Goal: Check status: Check status

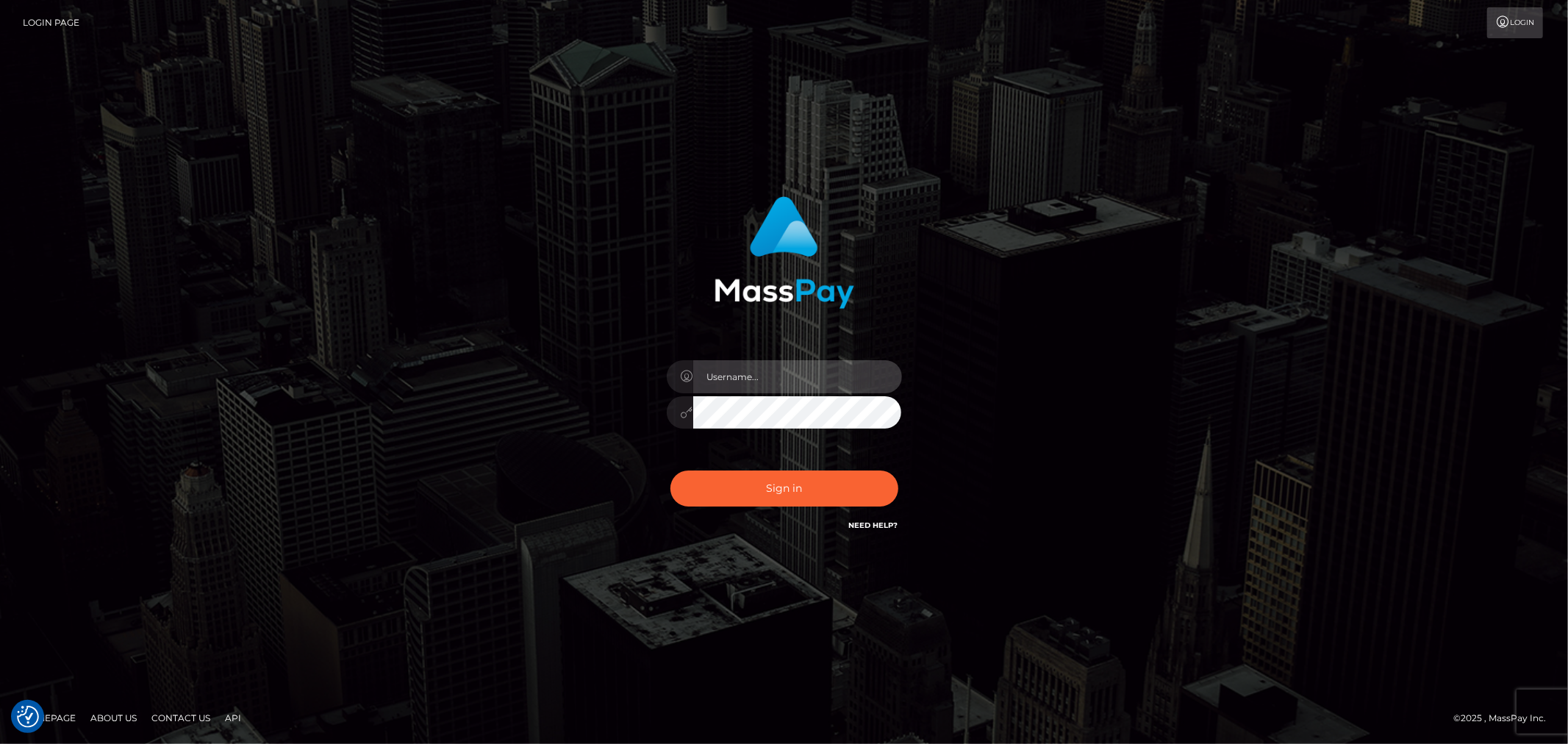
click at [782, 378] on input "text" at bounding box center [798, 376] width 209 height 33
type input "[PERSON_NAME].xcite"
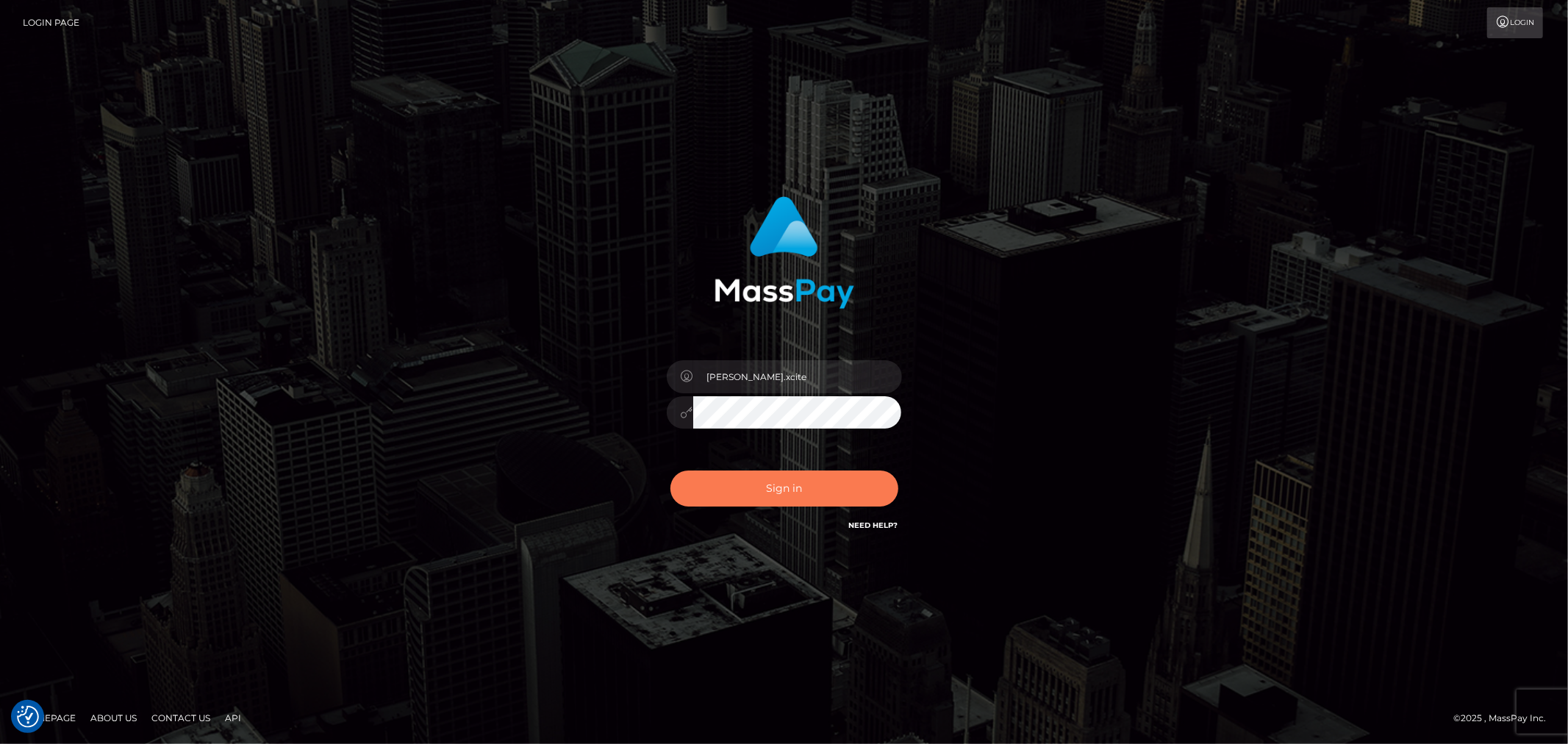
click at [788, 489] on button "Sign in" at bounding box center [785, 488] width 228 height 36
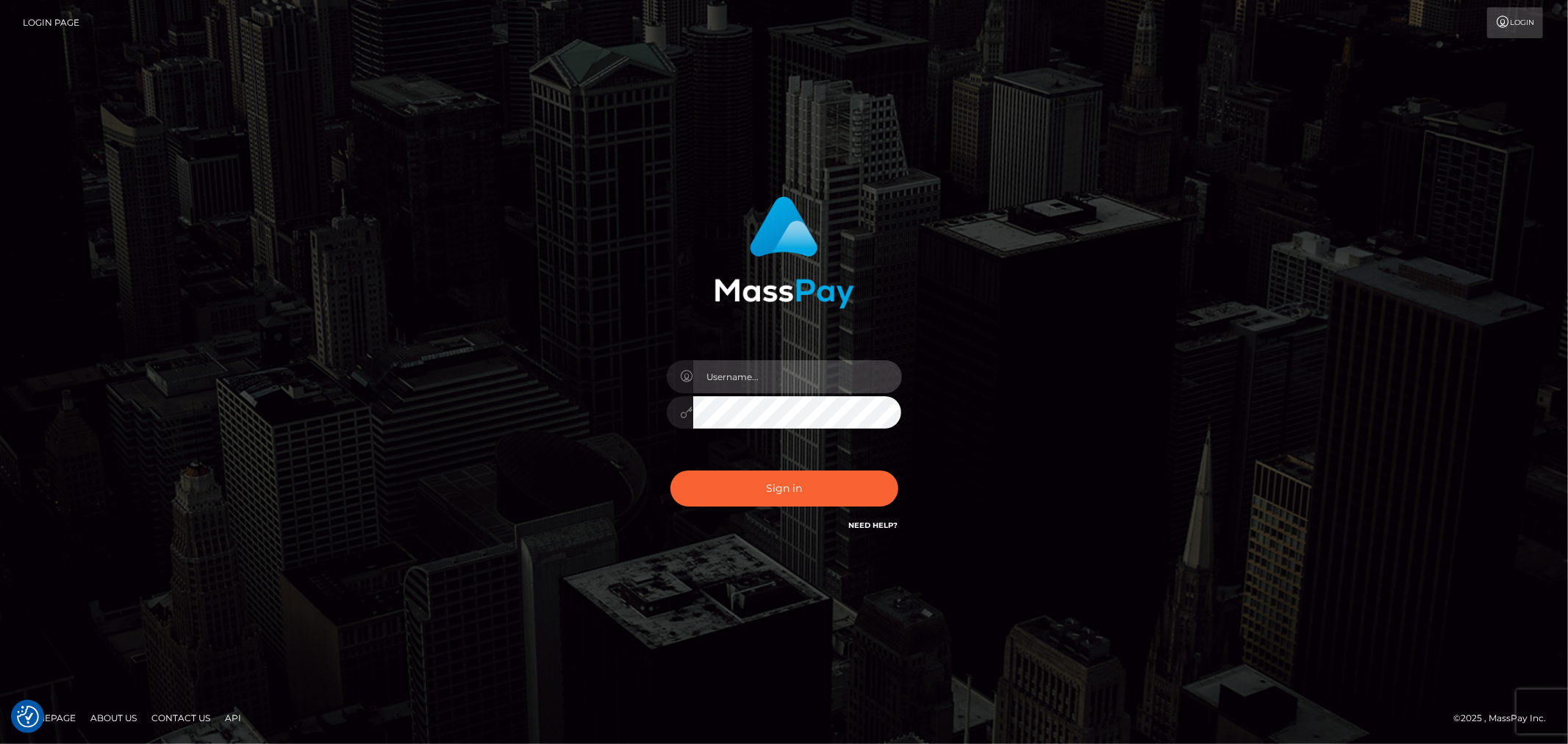
click at [777, 372] on input "text" at bounding box center [798, 376] width 209 height 33
type input "Raymundo.xcite"
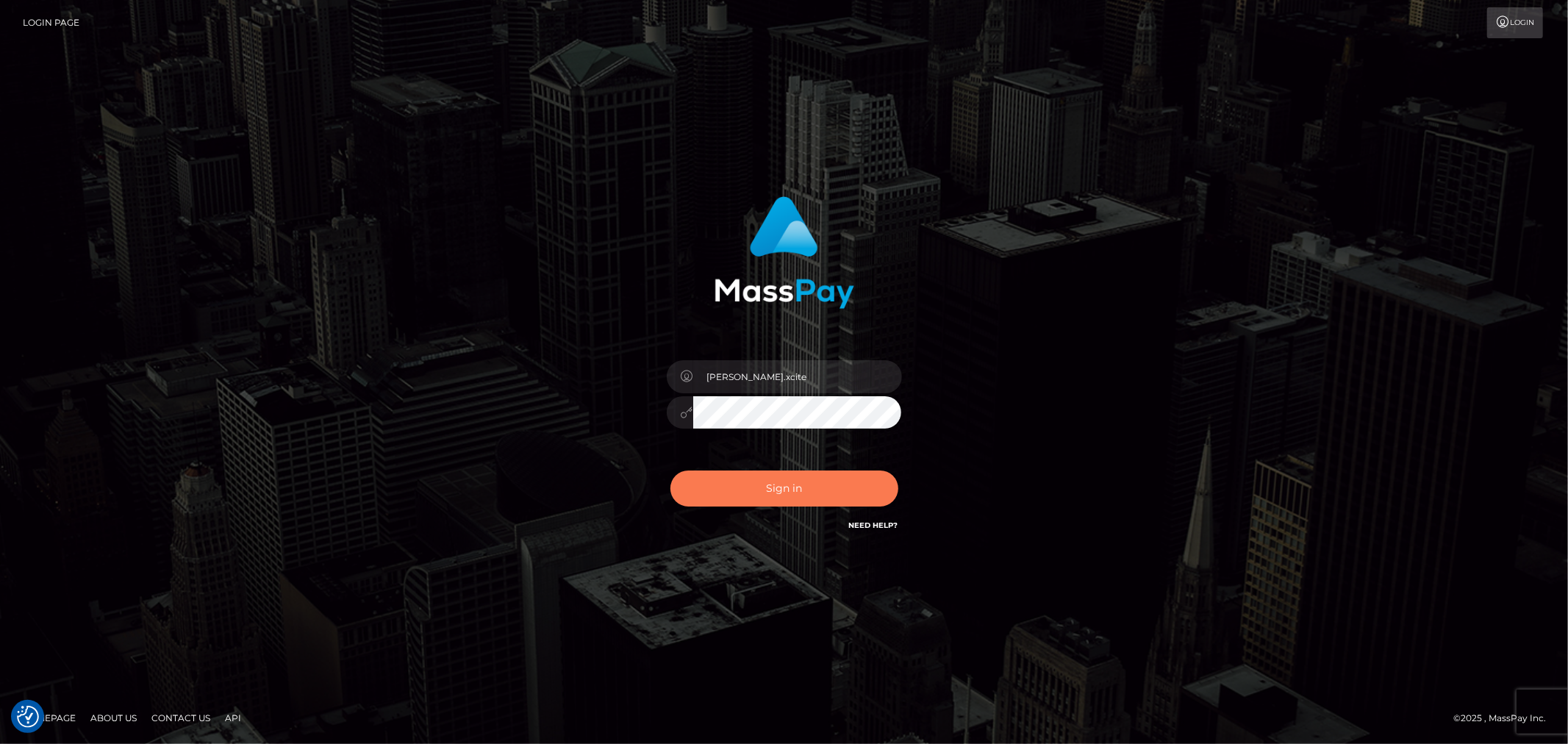
click at [833, 487] on button "Sign in" at bounding box center [785, 488] width 228 height 36
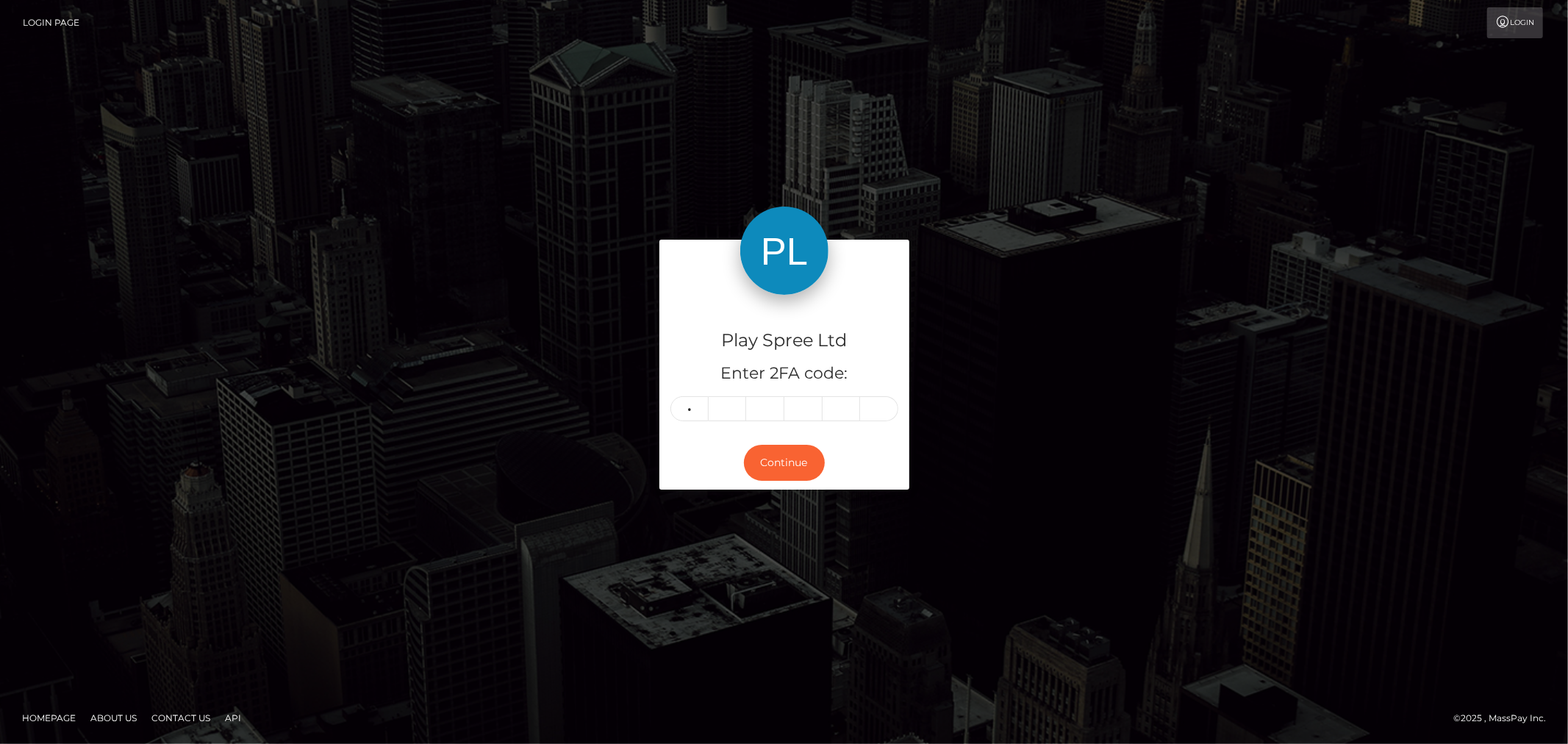
type input "9"
type input "6"
type input "4"
type input "9"
type input "1"
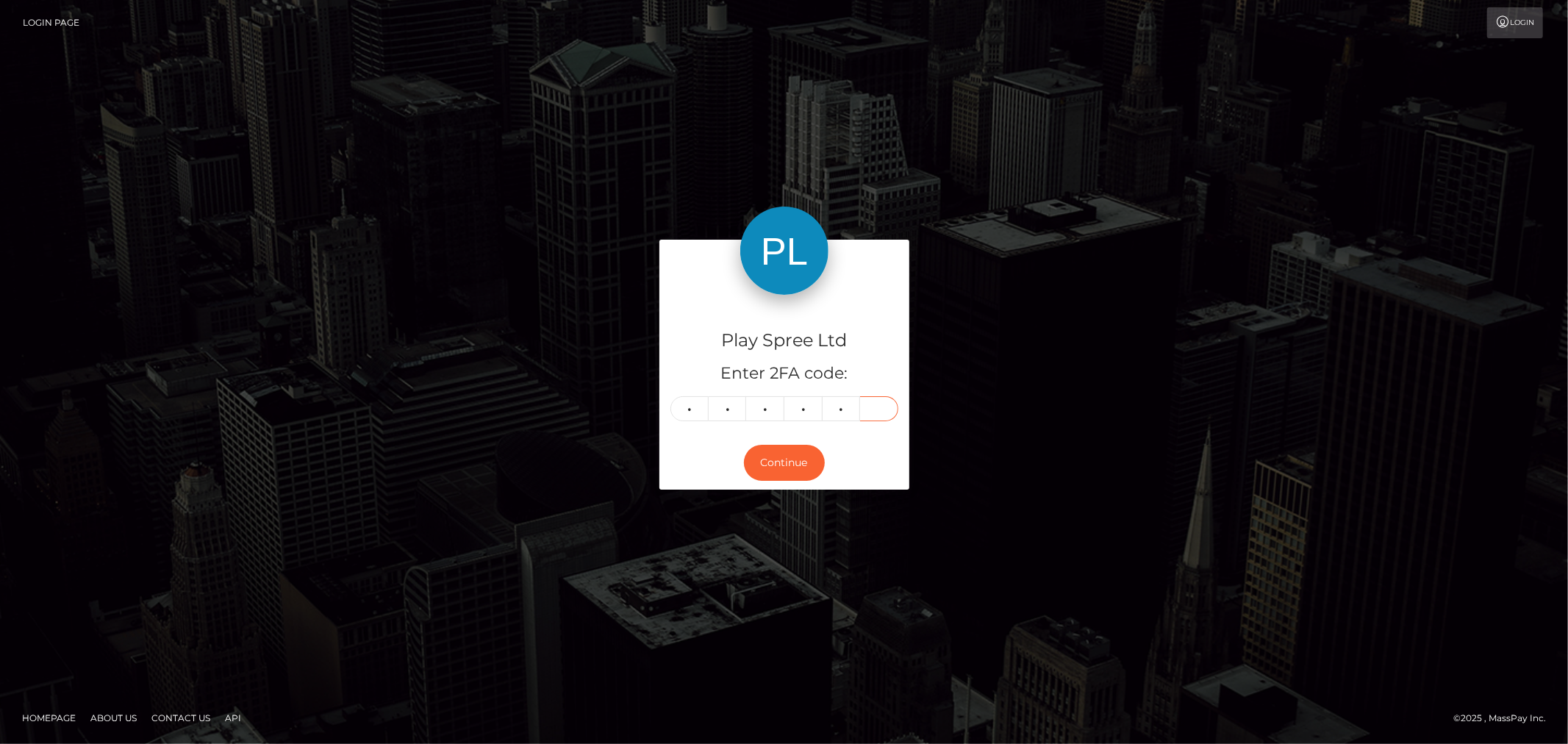
type input "9"
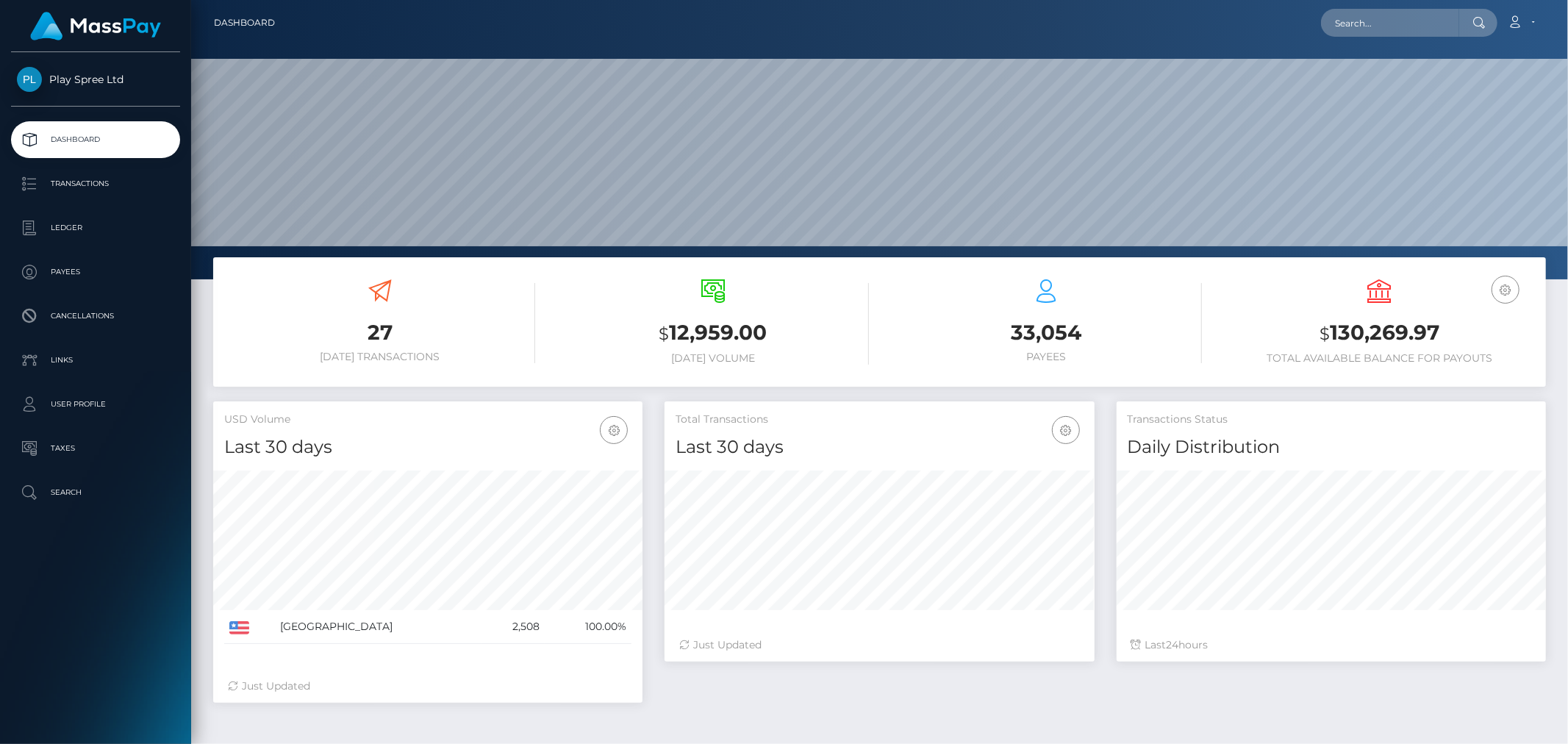
scroll to position [261, 429]
click at [1428, 311] on div "USD Balance $ 130,269.97 Total Available Balance for Payouts" at bounding box center [1380, 322] width 311 height 86
click at [1420, 331] on h3 "$ 130,269.97" at bounding box center [1380, 333] width 311 height 30
click at [1421, 331] on h3 "$ 130,269.97" at bounding box center [1380, 333] width 311 height 30
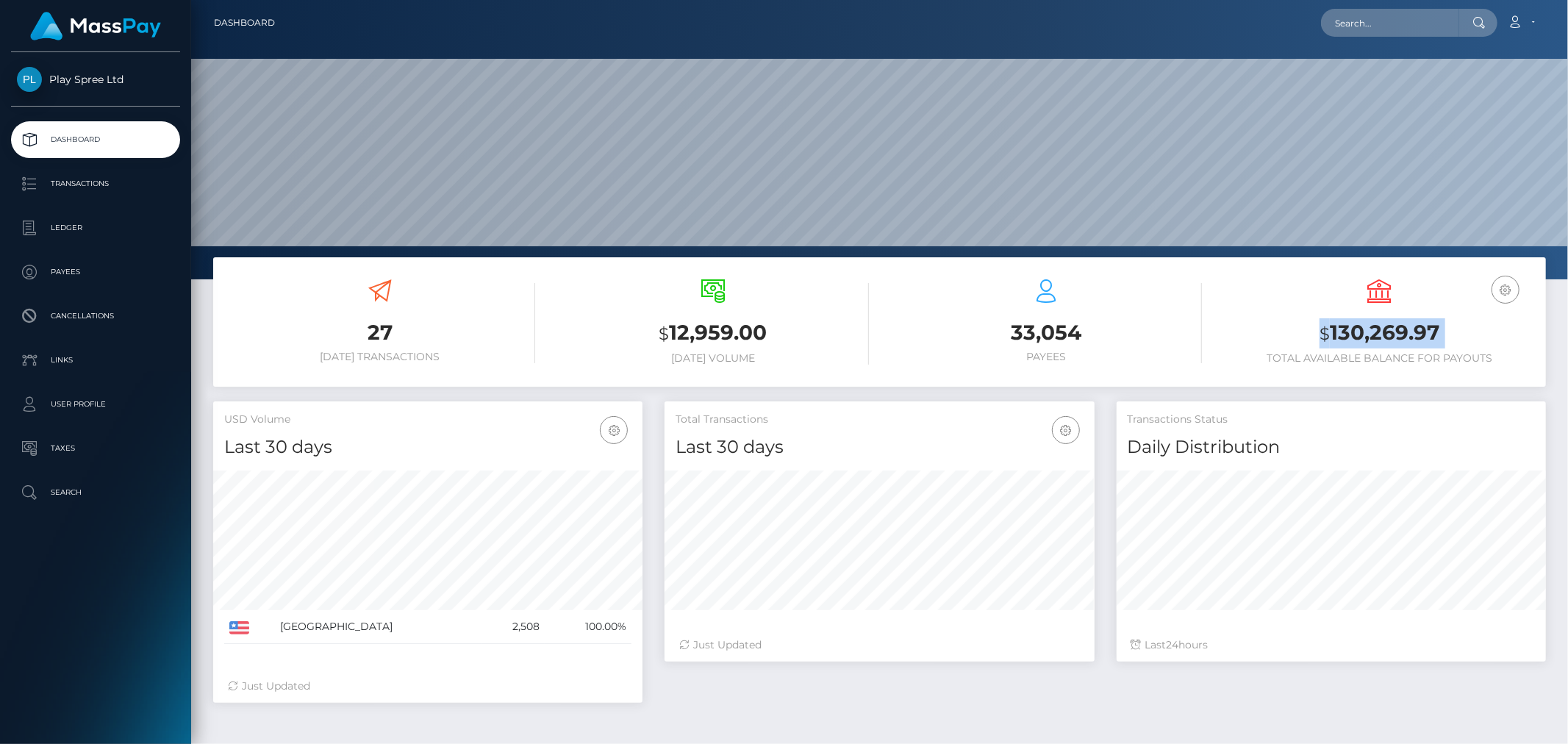
click at [1421, 331] on h3 "$ 130,269.97" at bounding box center [1380, 333] width 311 height 30
